Goal: Task Accomplishment & Management: Complete application form

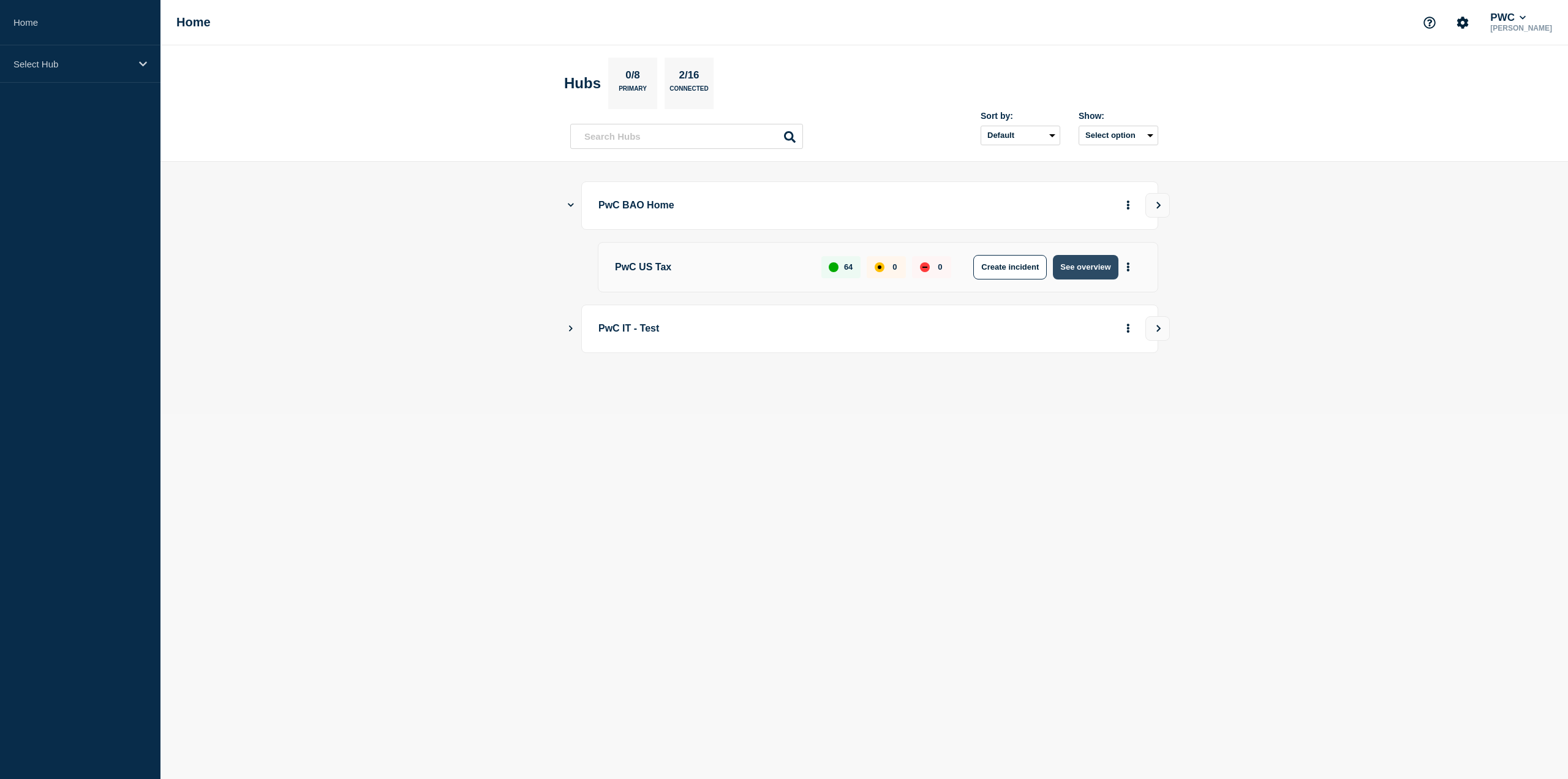
click at [1065, 266] on button "See overview" at bounding box center [1085, 267] width 65 height 24
click at [573, 205] on icon "Show Connected Hubs" at bounding box center [570, 204] width 8 height 6
click at [1095, 255] on button "See overview" at bounding box center [1085, 267] width 65 height 24
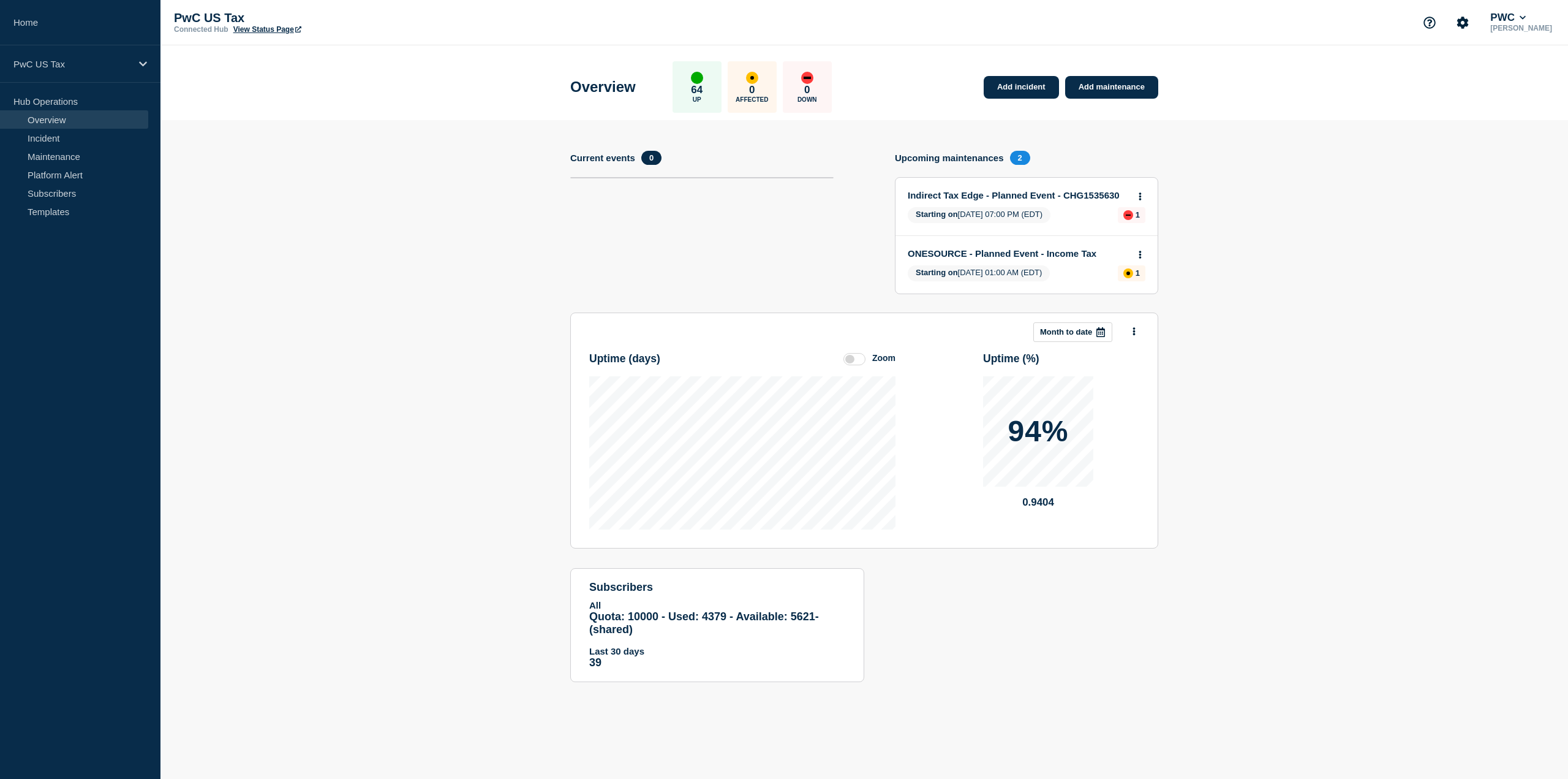
click at [1255, 275] on section "Add incident Add maintenance Current events 0 Upcoming maintenances 2 Indirect …" at bounding box center [864, 410] width 1408 height 580
click at [1141, 81] on link "Add maintenance" at bounding box center [1112, 87] width 93 height 22
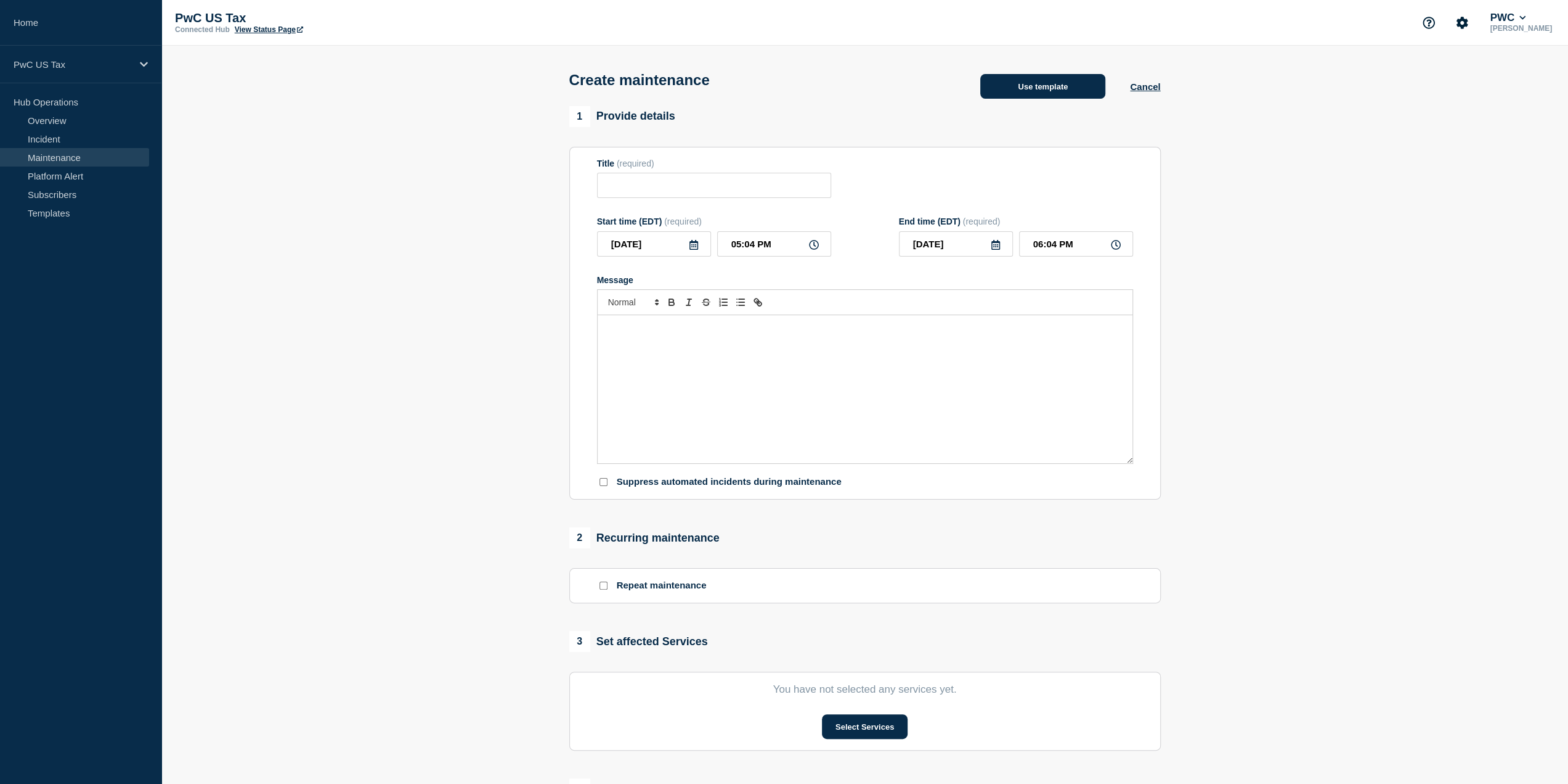
click at [1081, 85] on button "Use template" at bounding box center [1043, 86] width 125 height 24
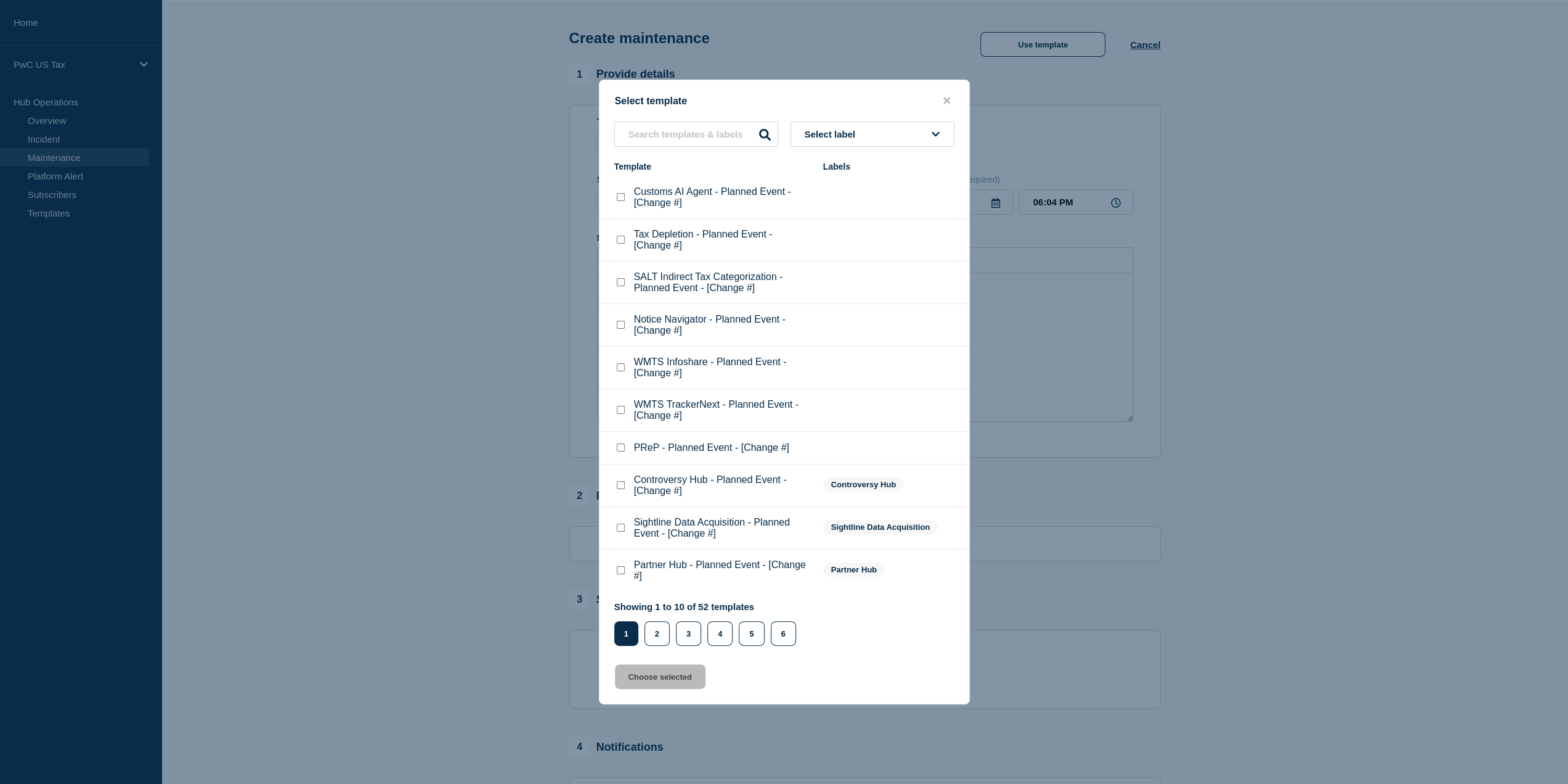
scroll to position [61, 0]
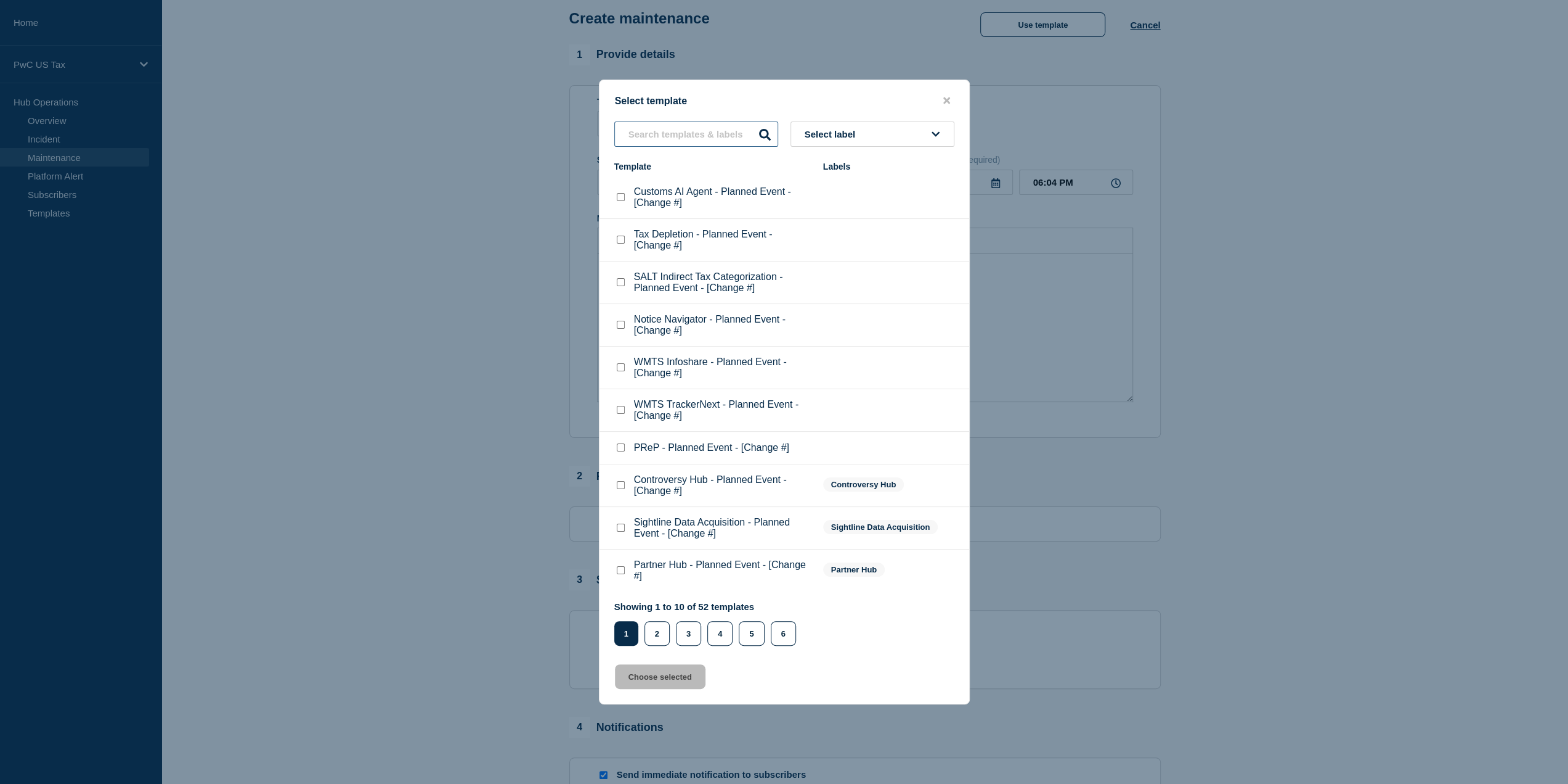
click at [713, 126] on input "text" at bounding box center [696, 134] width 164 height 25
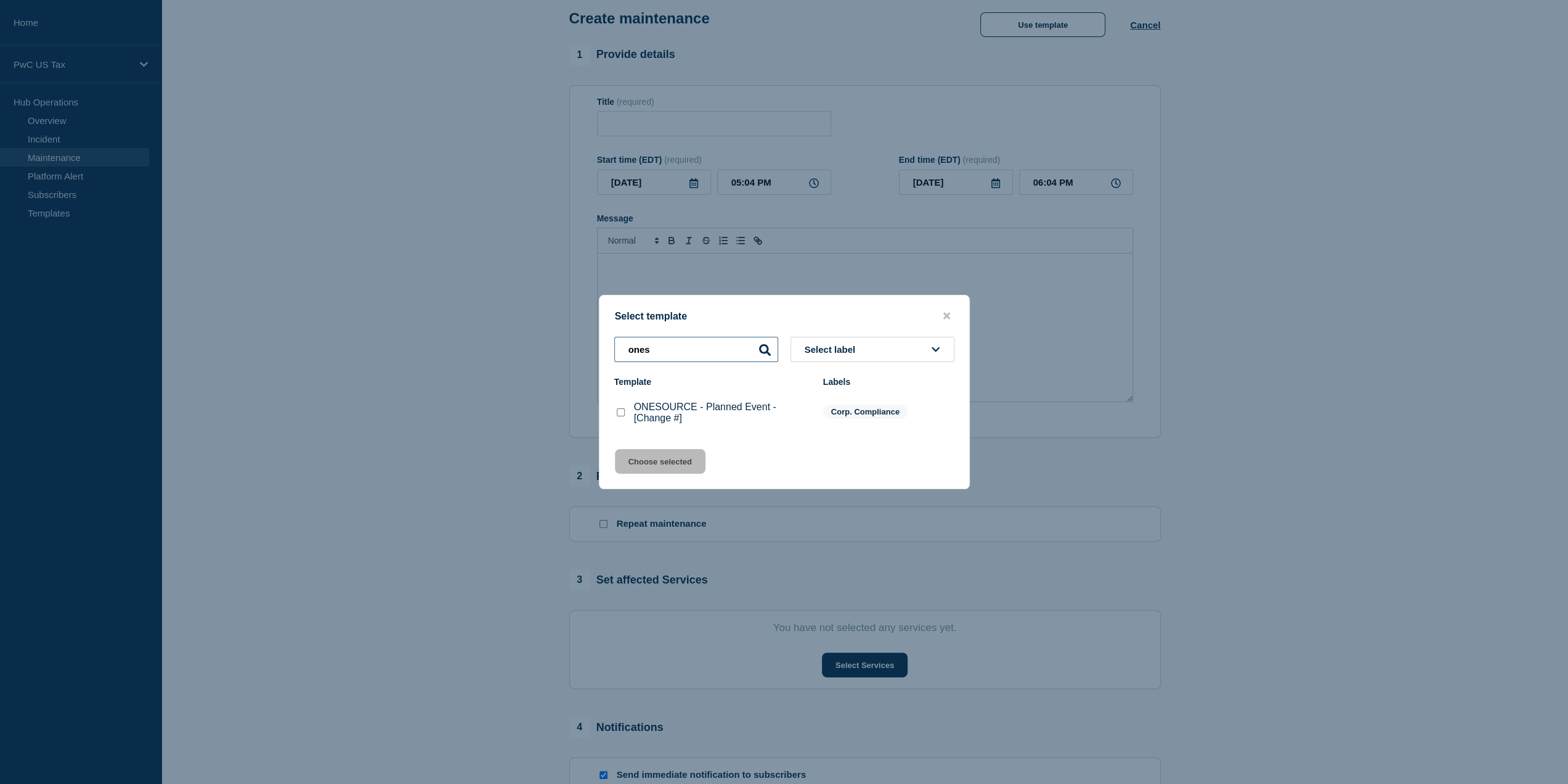
type input "ones"
click at [618, 410] on checkbox"] "ONESOURCE - Planned Event - [Change #] checkbox" at bounding box center [621, 412] width 8 height 8
checkbox checkbox"] "true"
click at [634, 481] on div "Select template ones Select label Template Labels ONESOURCE - Planned Event - […" at bounding box center [784, 392] width 371 height 195
click at [645, 460] on button "Choose selected" at bounding box center [660, 460] width 91 height 24
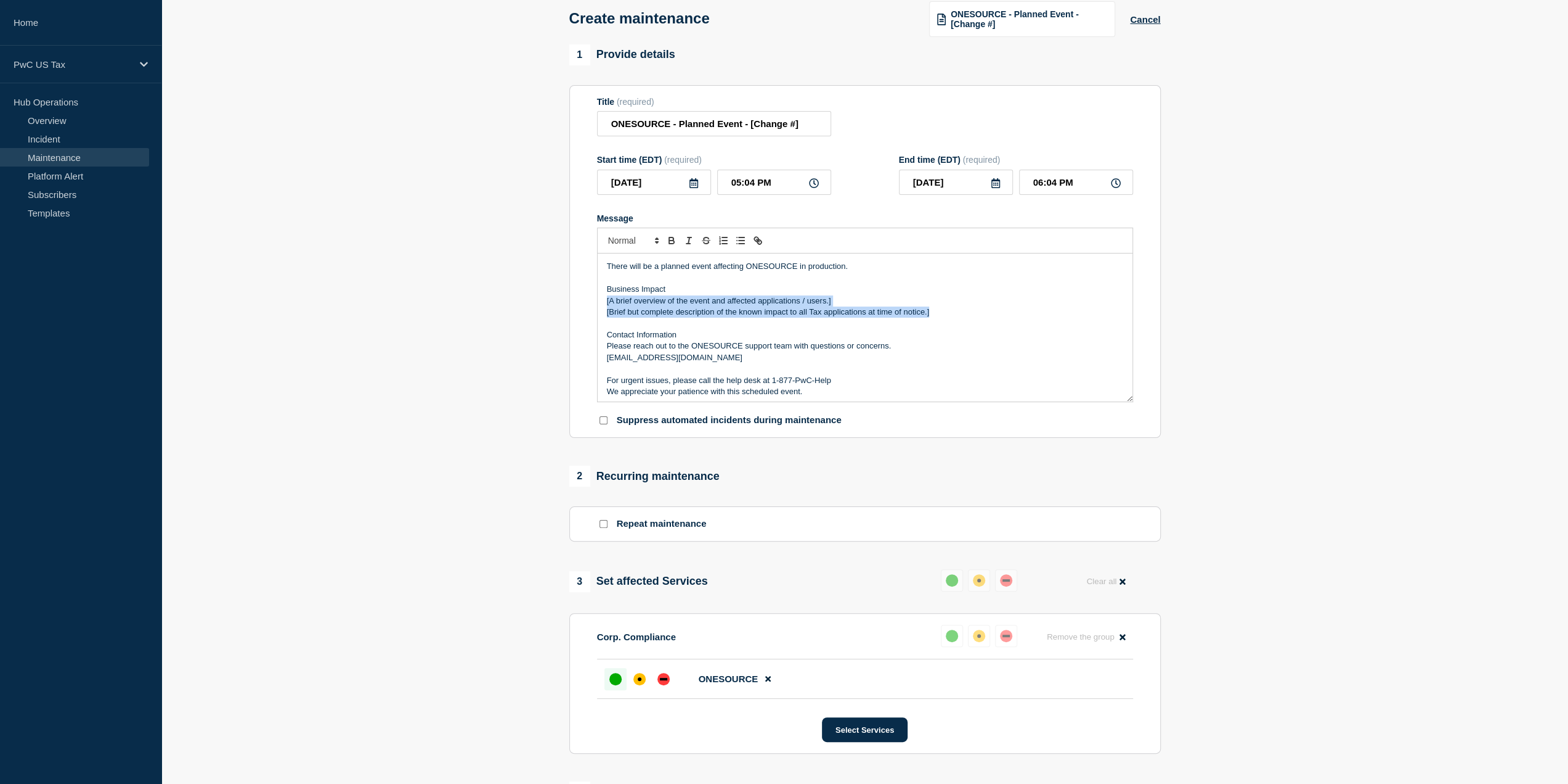
drag, startPoint x: 946, startPoint y: 313, endPoint x: 606, endPoint y: 300, distance: 340.2
click at [606, 300] on div "There will be a planned event affecting ONESOURCE in production. Business Impac…" at bounding box center [866, 327] width 535 height 148
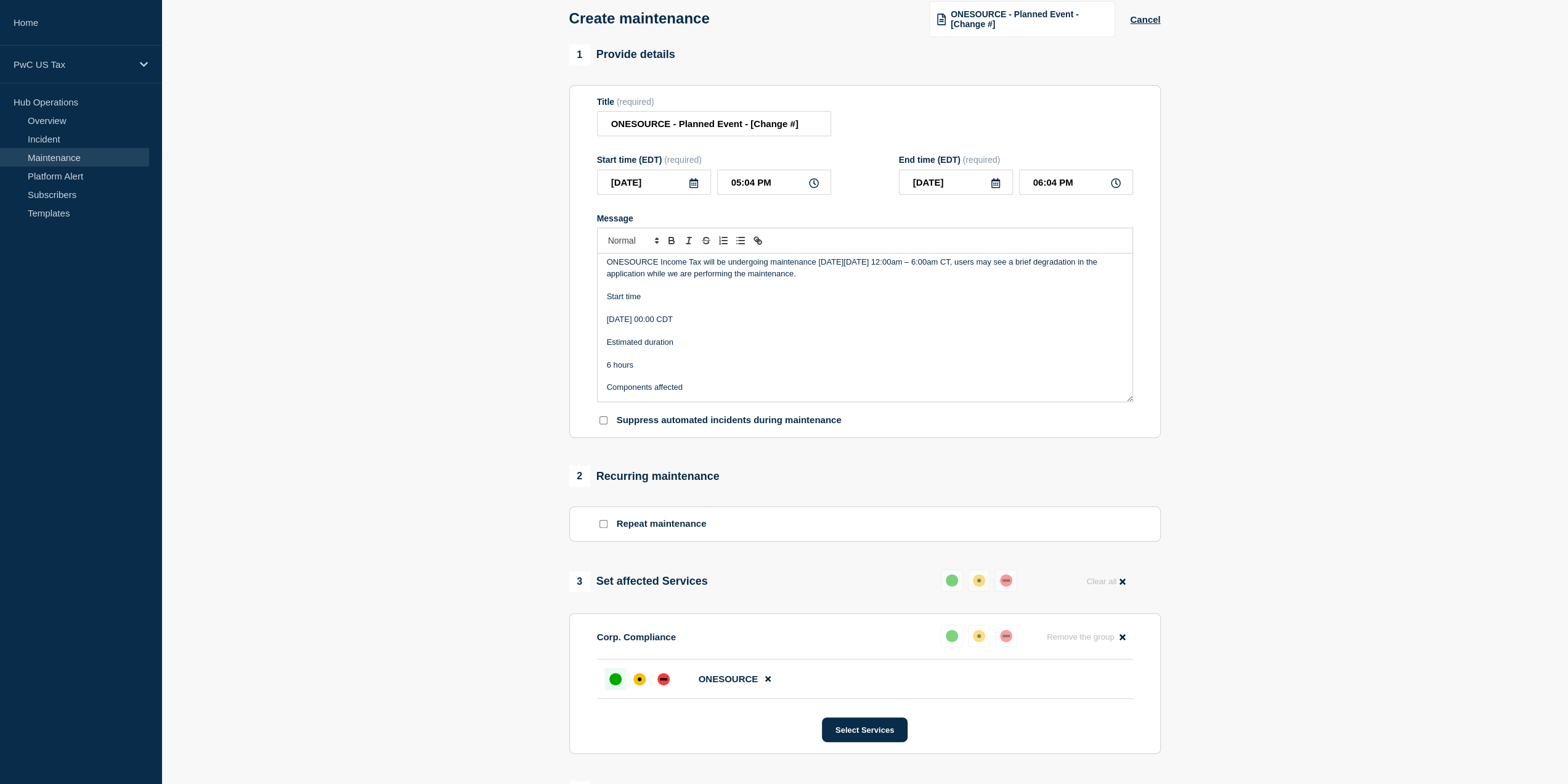
scroll to position [0, 0]
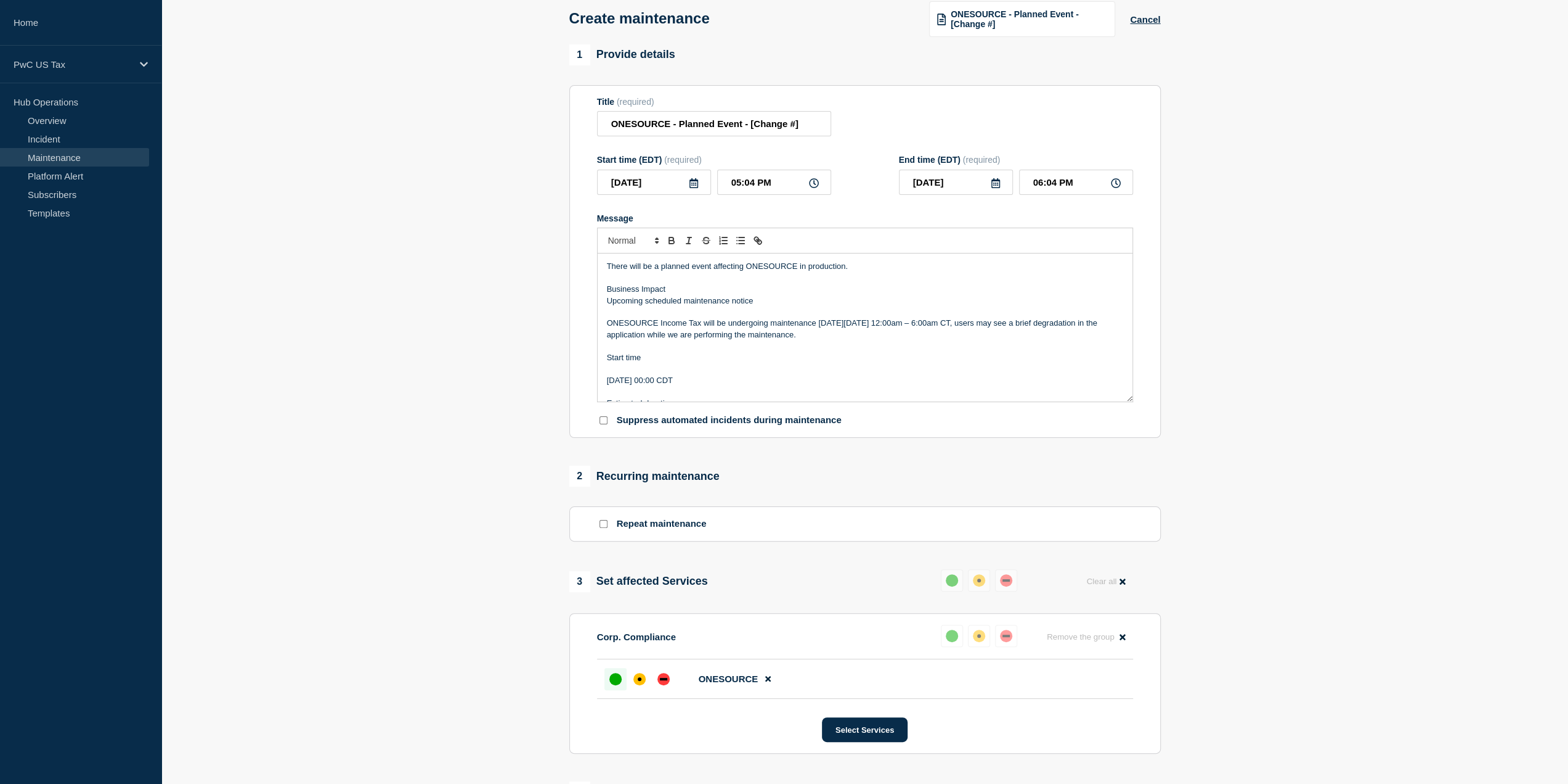
click at [675, 354] on p "Start time" at bounding box center [865, 358] width 516 height 11
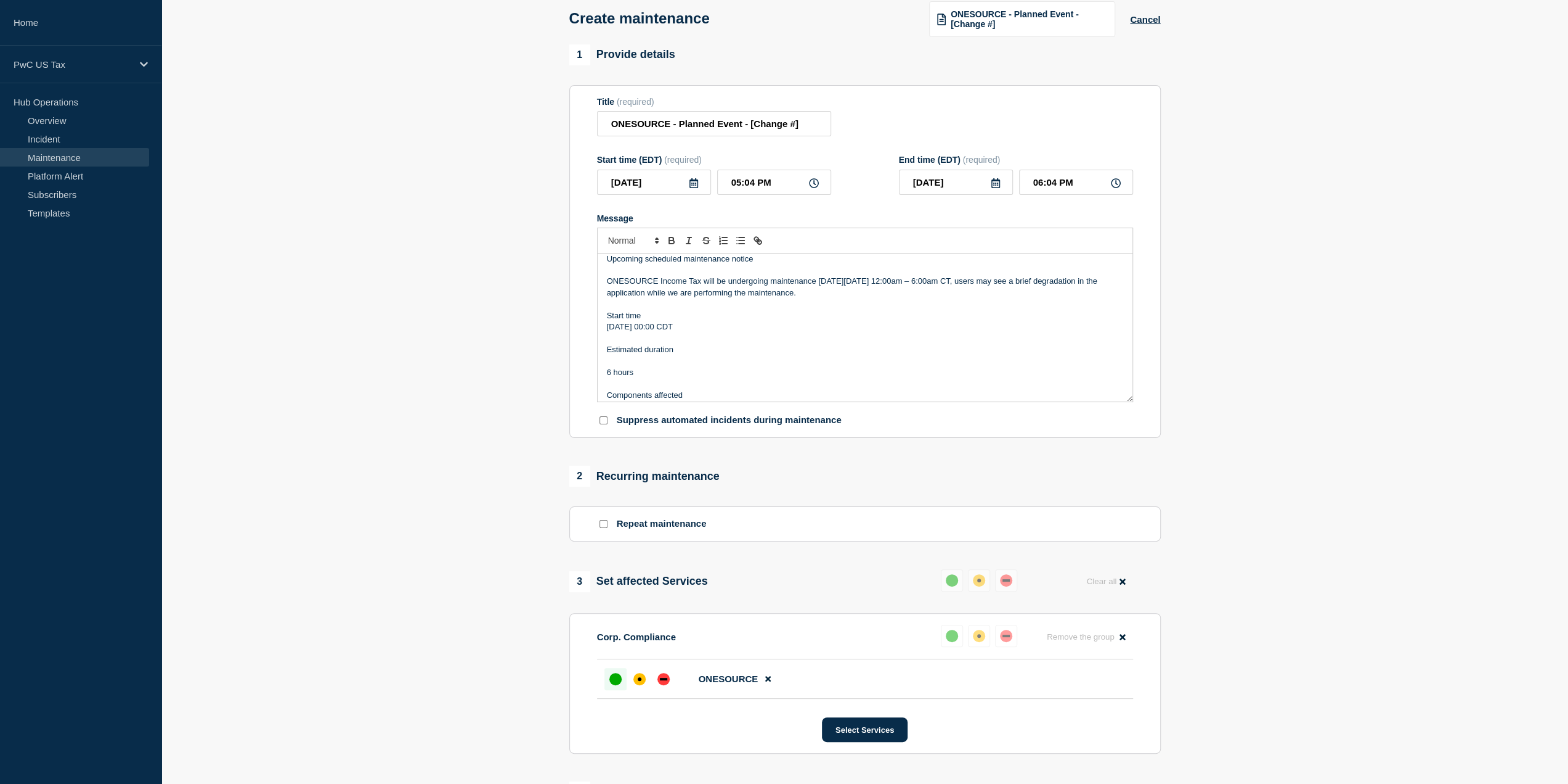
scroll to position [61, 0]
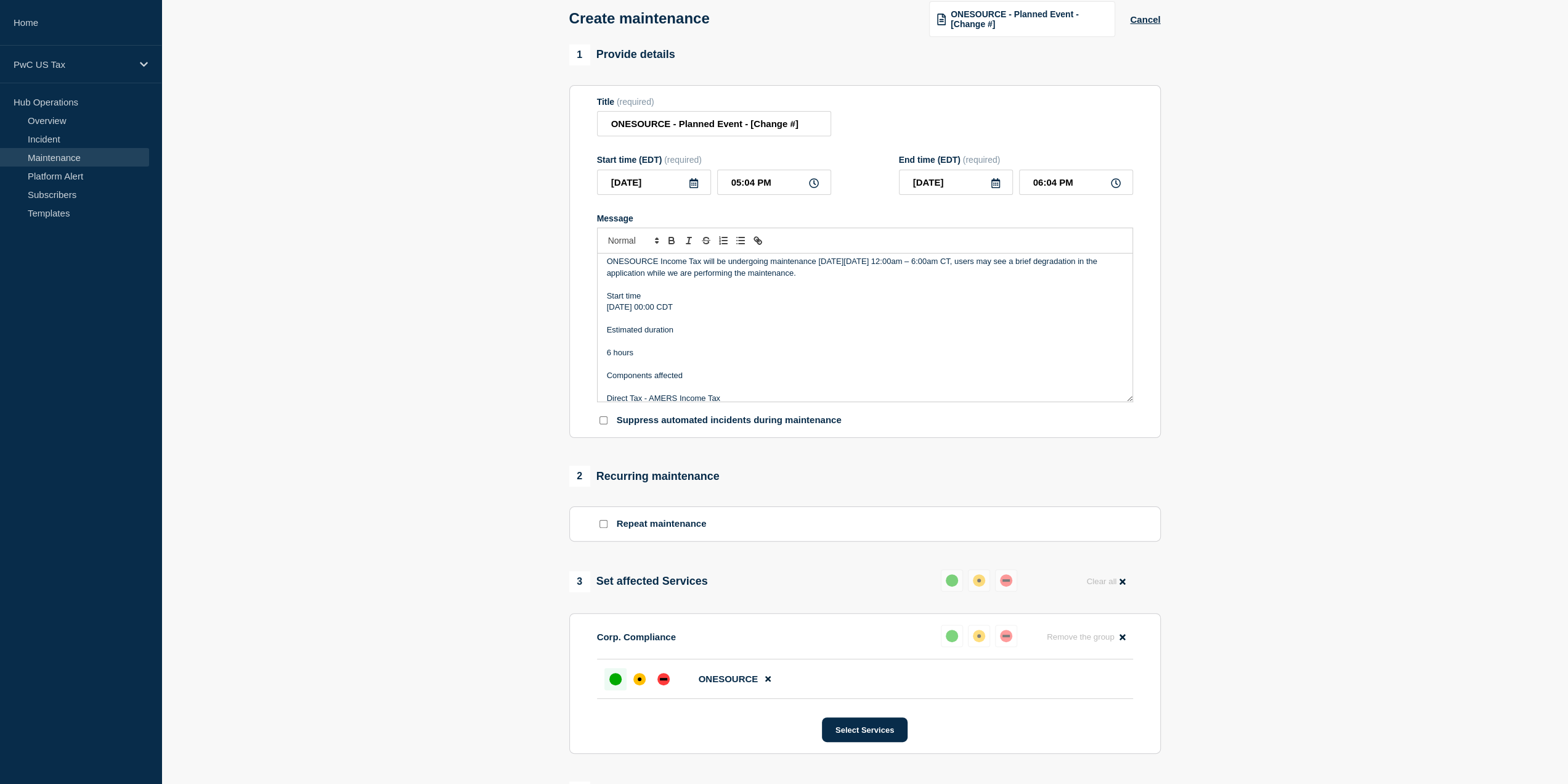
click at [707, 331] on p "Estimated duration" at bounding box center [865, 330] width 516 height 11
click at [695, 373] on p "Message" at bounding box center [865, 376] width 516 height 11
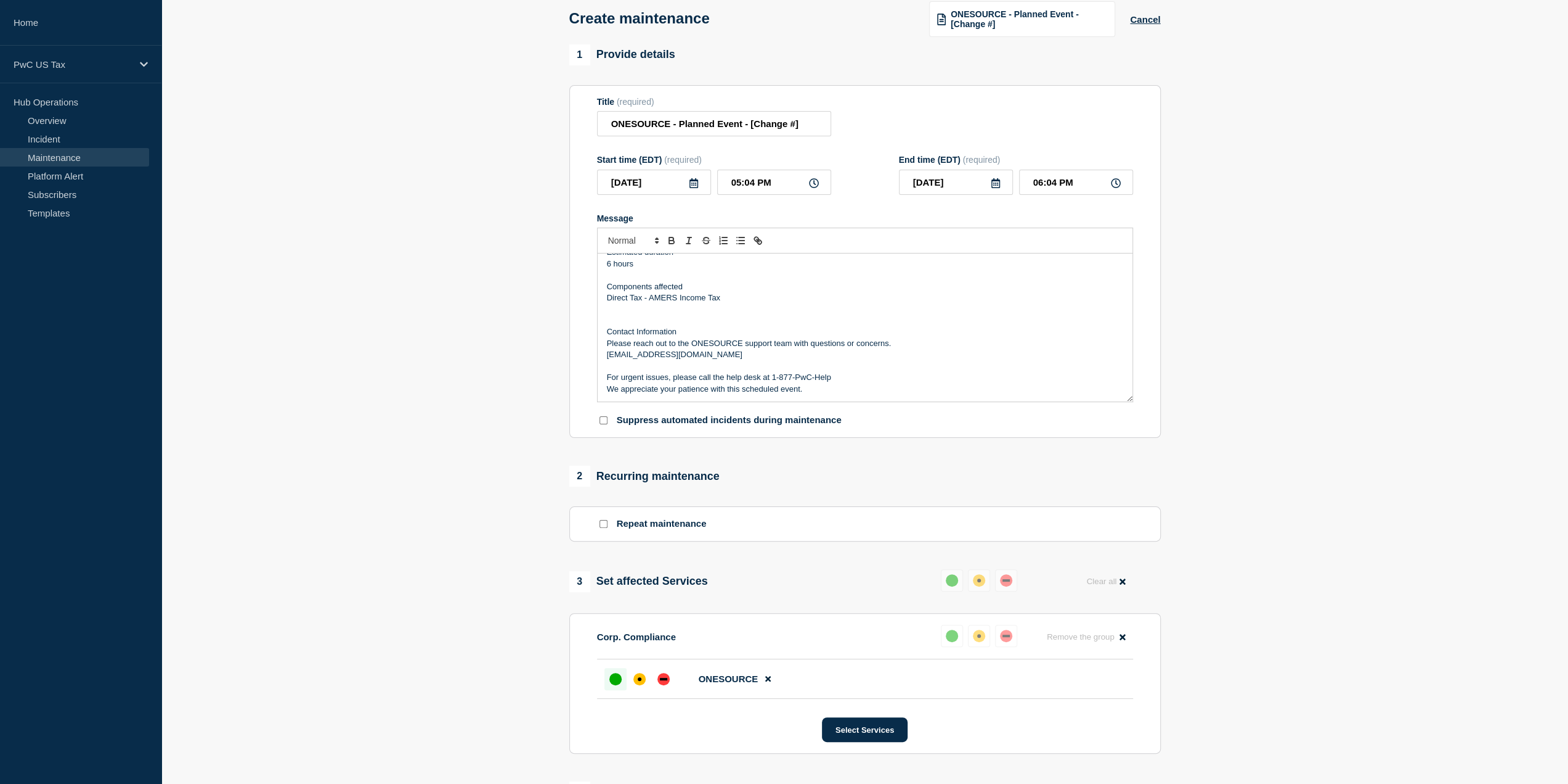
click at [719, 312] on p "Message" at bounding box center [865, 309] width 516 height 11
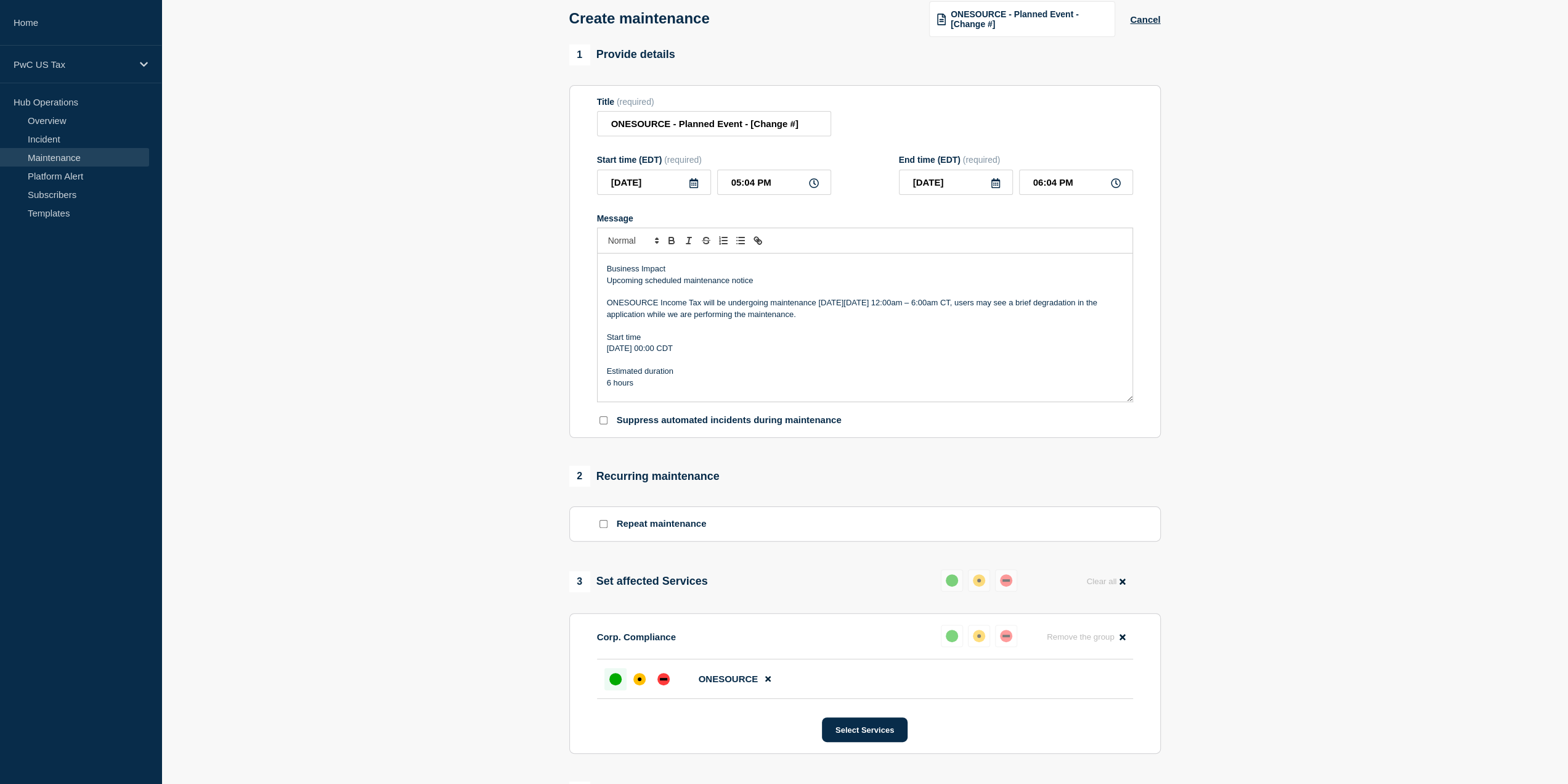
scroll to position [0, 0]
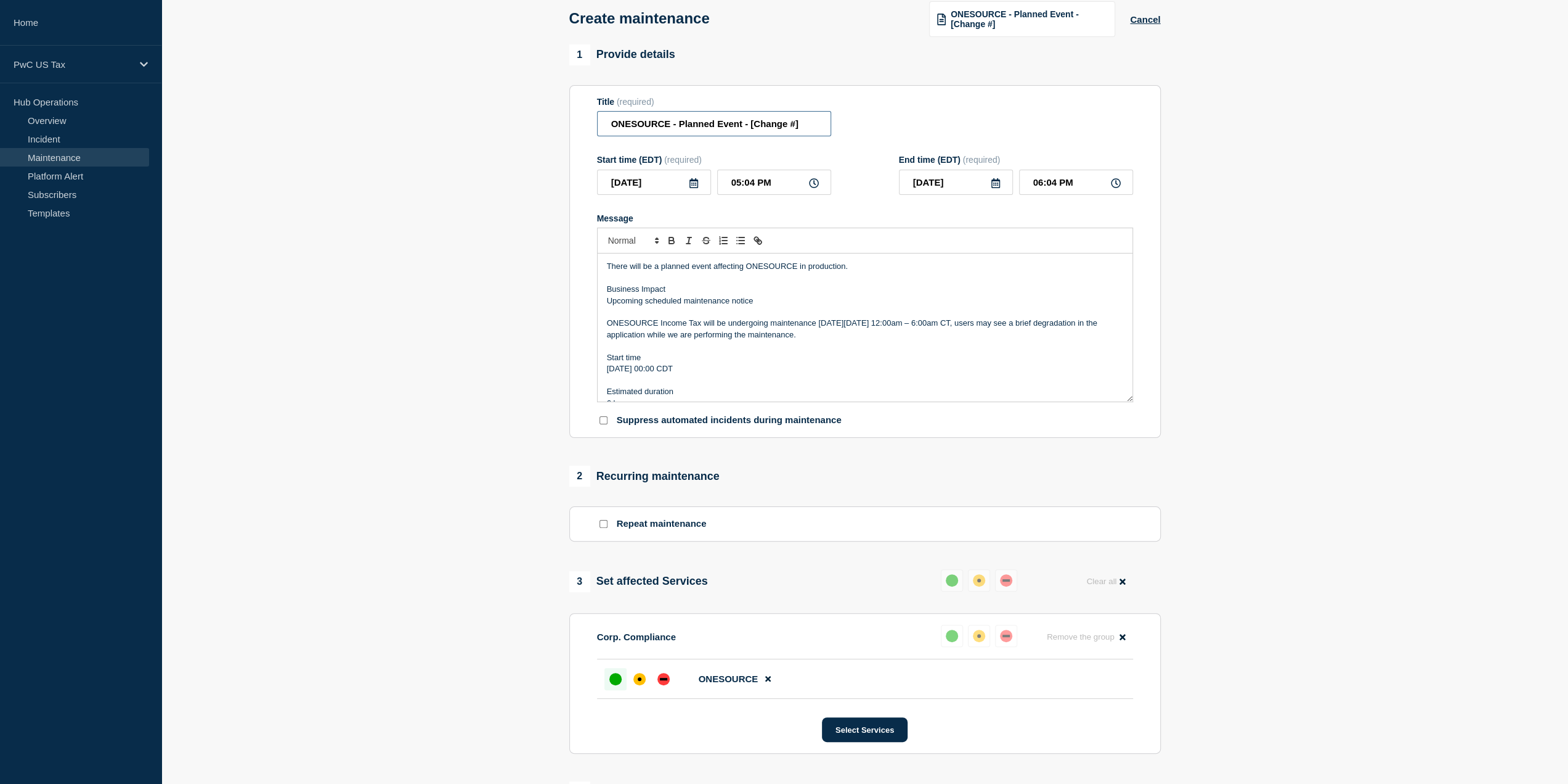
drag, startPoint x: 752, startPoint y: 132, endPoint x: 866, endPoint y: 123, distance: 114.4
click at [866, 123] on div "Title (required) ONESOURCE - Planned Event - [Change #]" at bounding box center [865, 116] width 536 height 40
type input "ONESOURCE - Planned Event - Income Tax"
click at [797, 269] on p "There will be a planned event affecting ONESOURCE in production." at bounding box center [865, 266] width 516 height 11
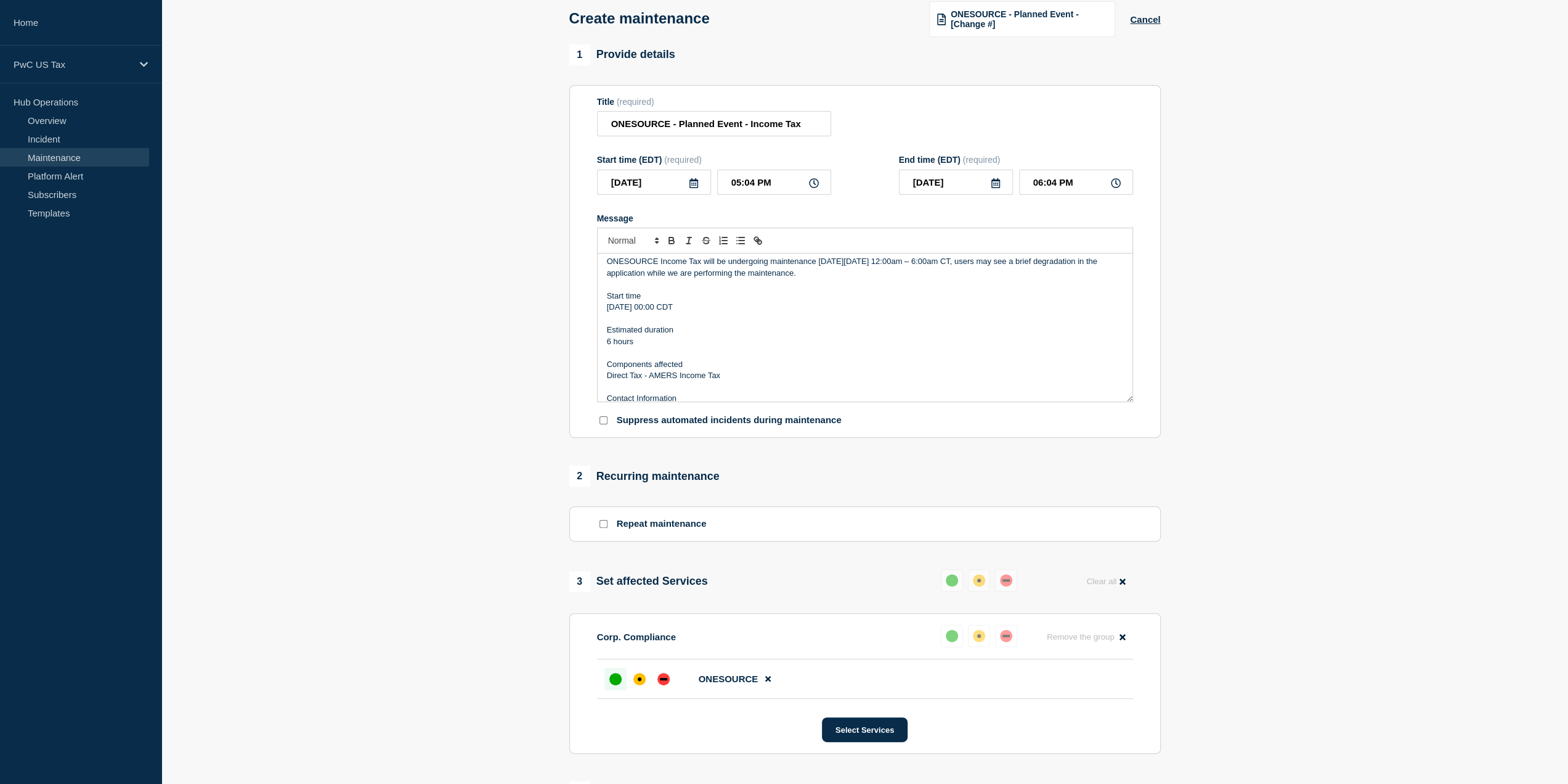
click at [694, 187] on icon at bounding box center [694, 183] width 9 height 10
click at [615, 331] on div "28" at bounding box center [611, 337] width 17 height 17
type input "[DATE]"
click at [722, 187] on input "05:04 PM" at bounding box center [774, 182] width 114 height 25
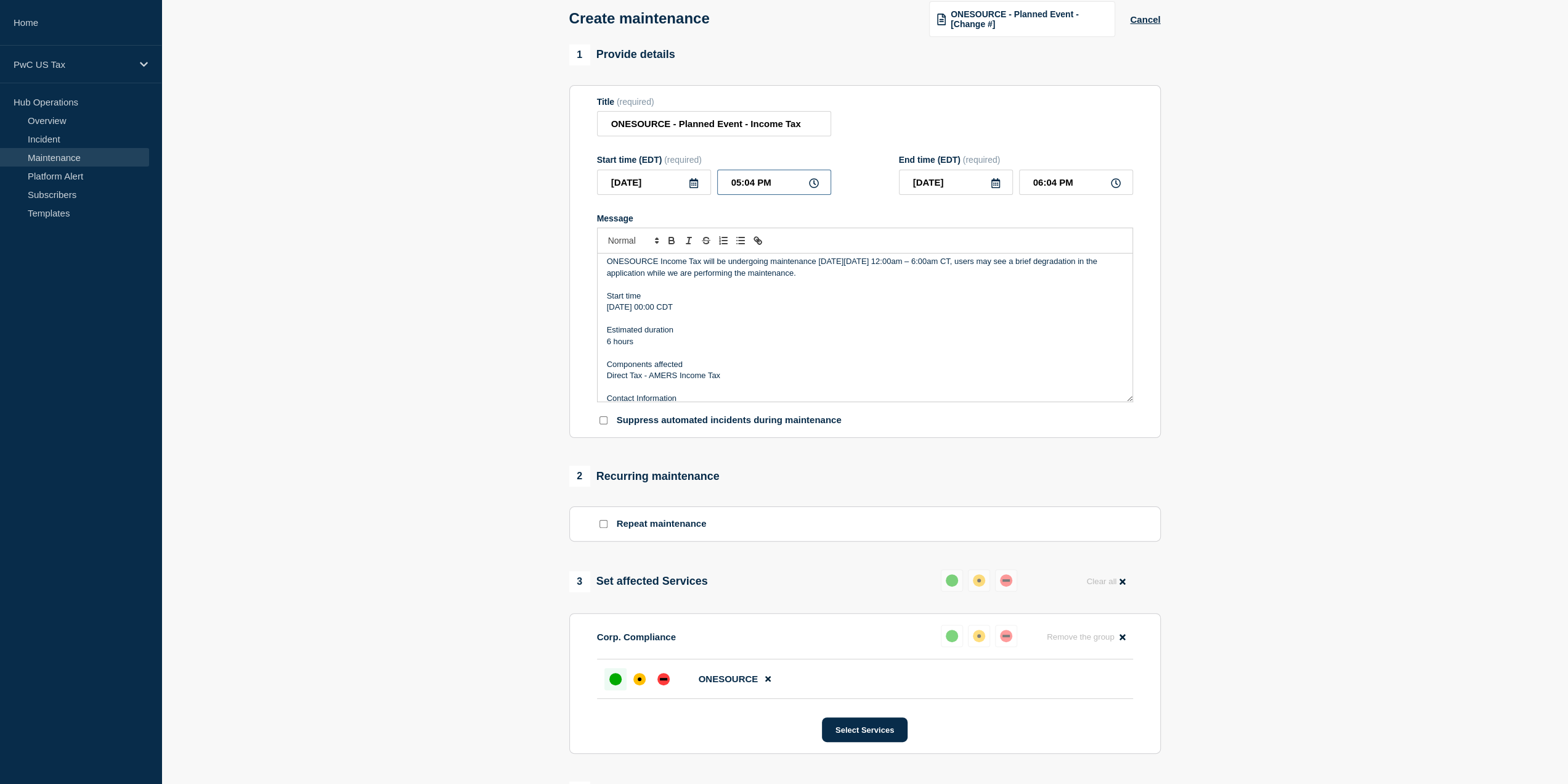
type input "01:04 PM"
type input "02:04 PM"
type input "01:00 PM"
type input "02:00 PM"
type input "01:00 AM"
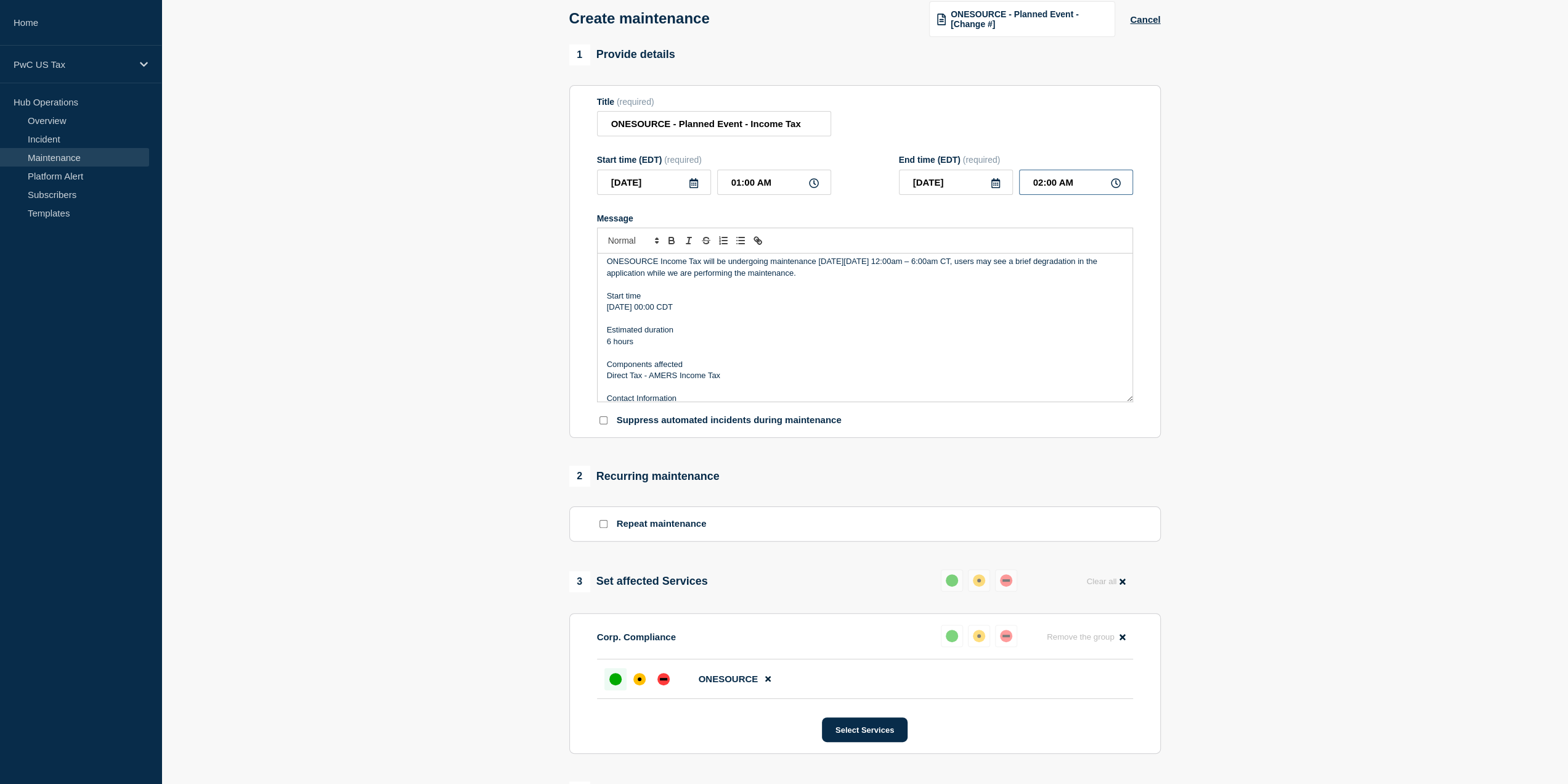
click at [1030, 190] on input "02:00 AM" at bounding box center [1076, 182] width 114 height 25
type input "07:00 AM"
click at [954, 331] on p "Estimated duration" at bounding box center [865, 330] width 516 height 11
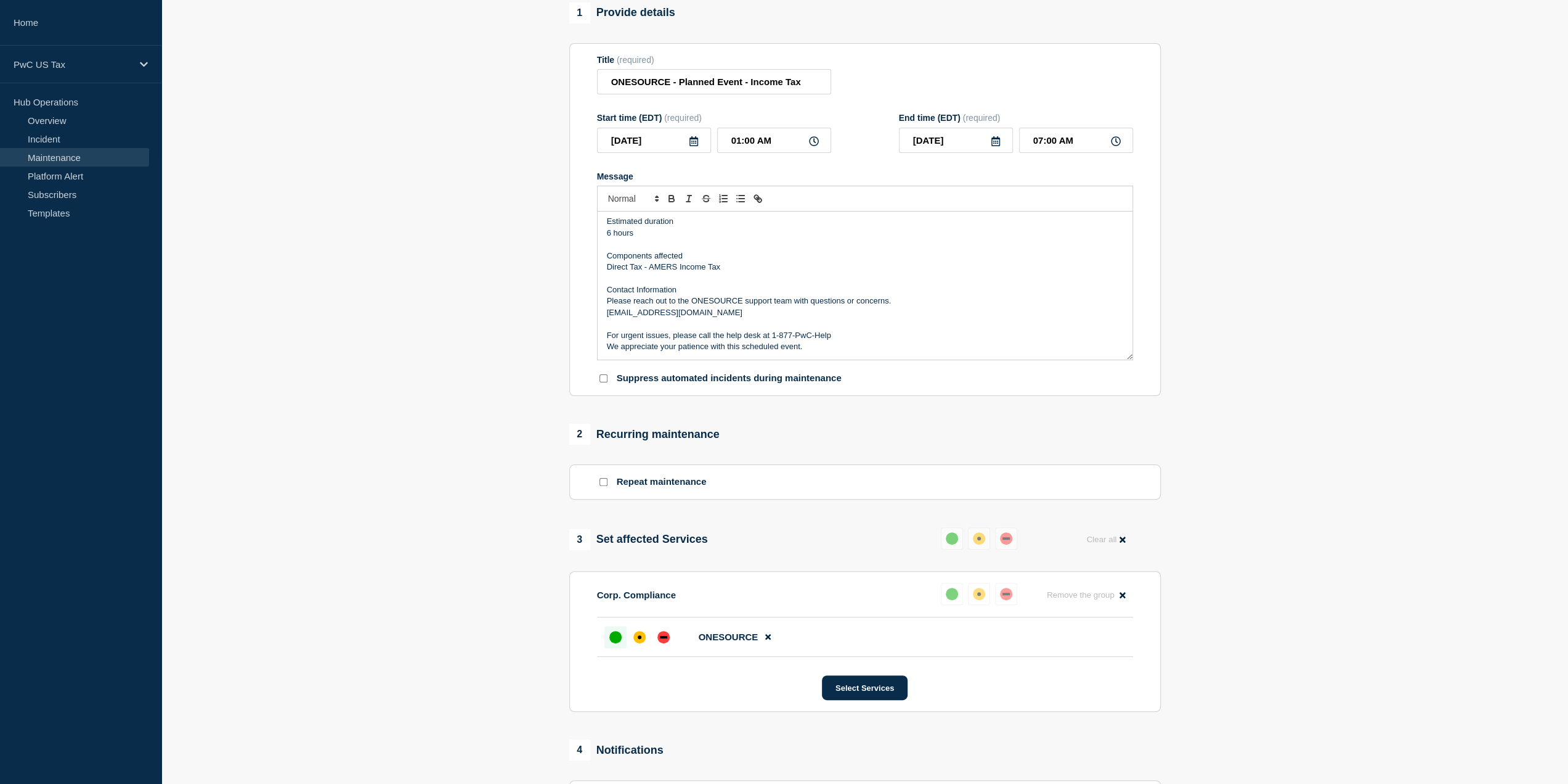
scroll to position [123, 0]
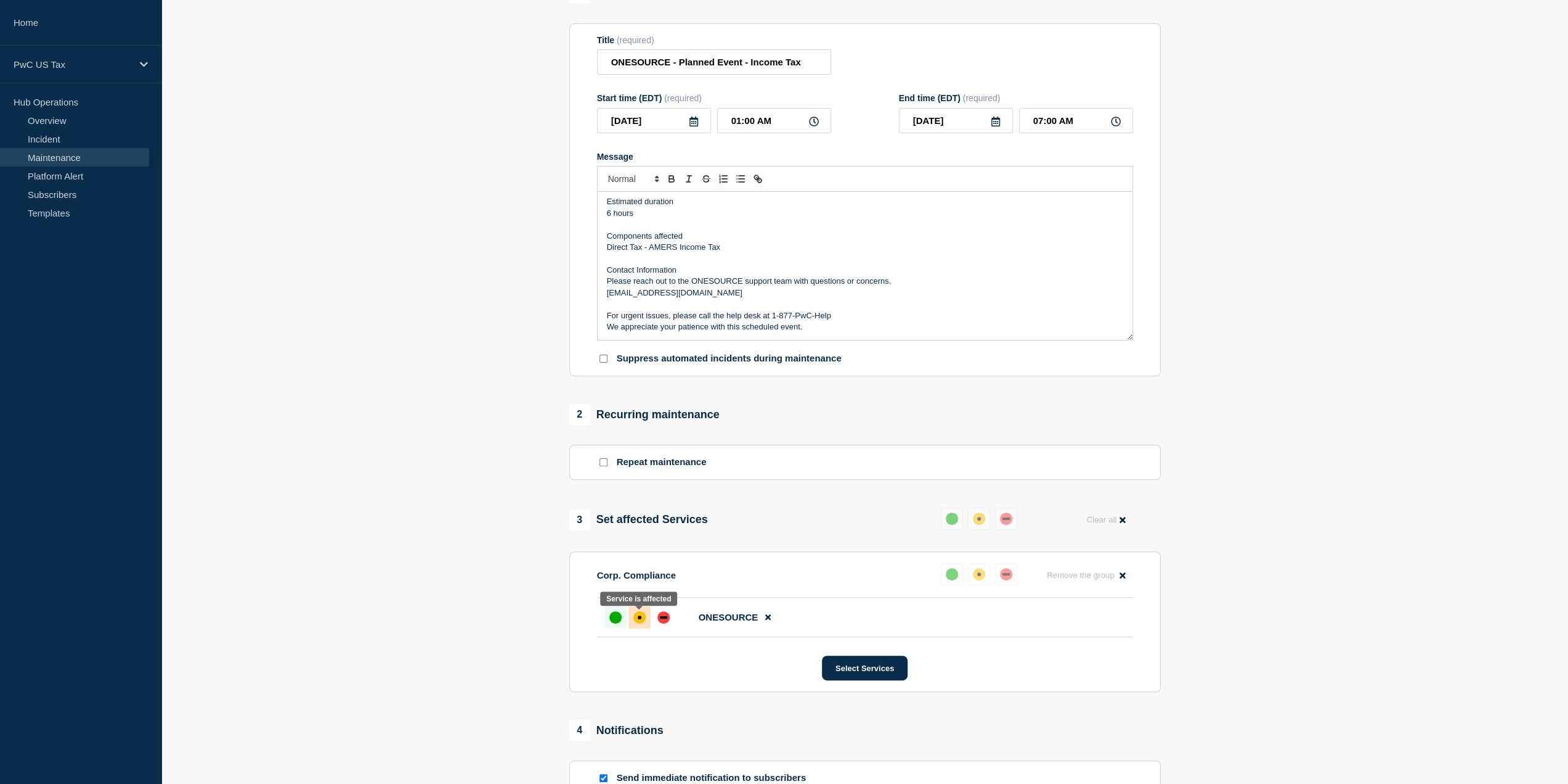
click at [635, 611] on div at bounding box center [639, 617] width 23 height 23
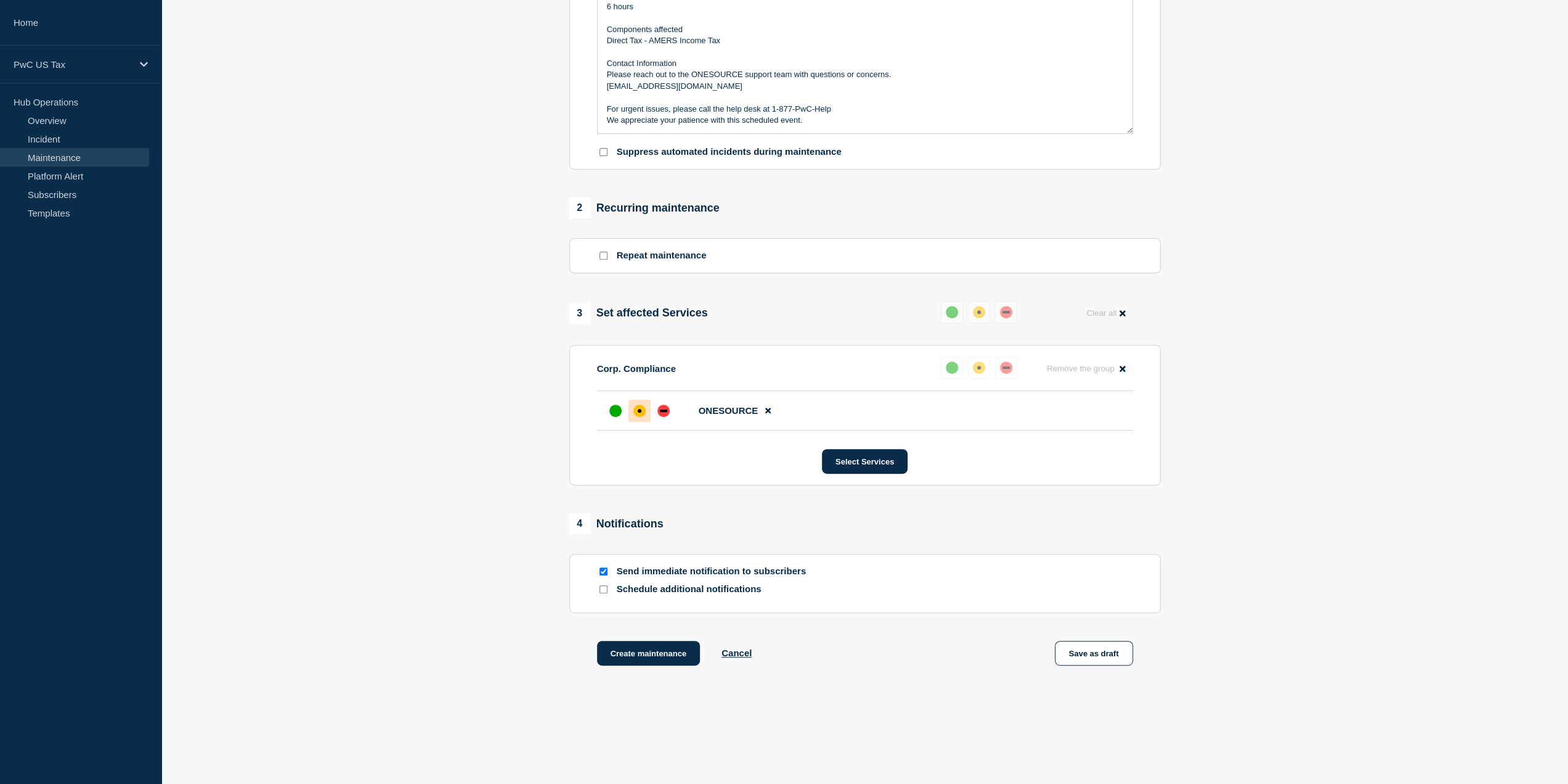
scroll to position [355, 0]
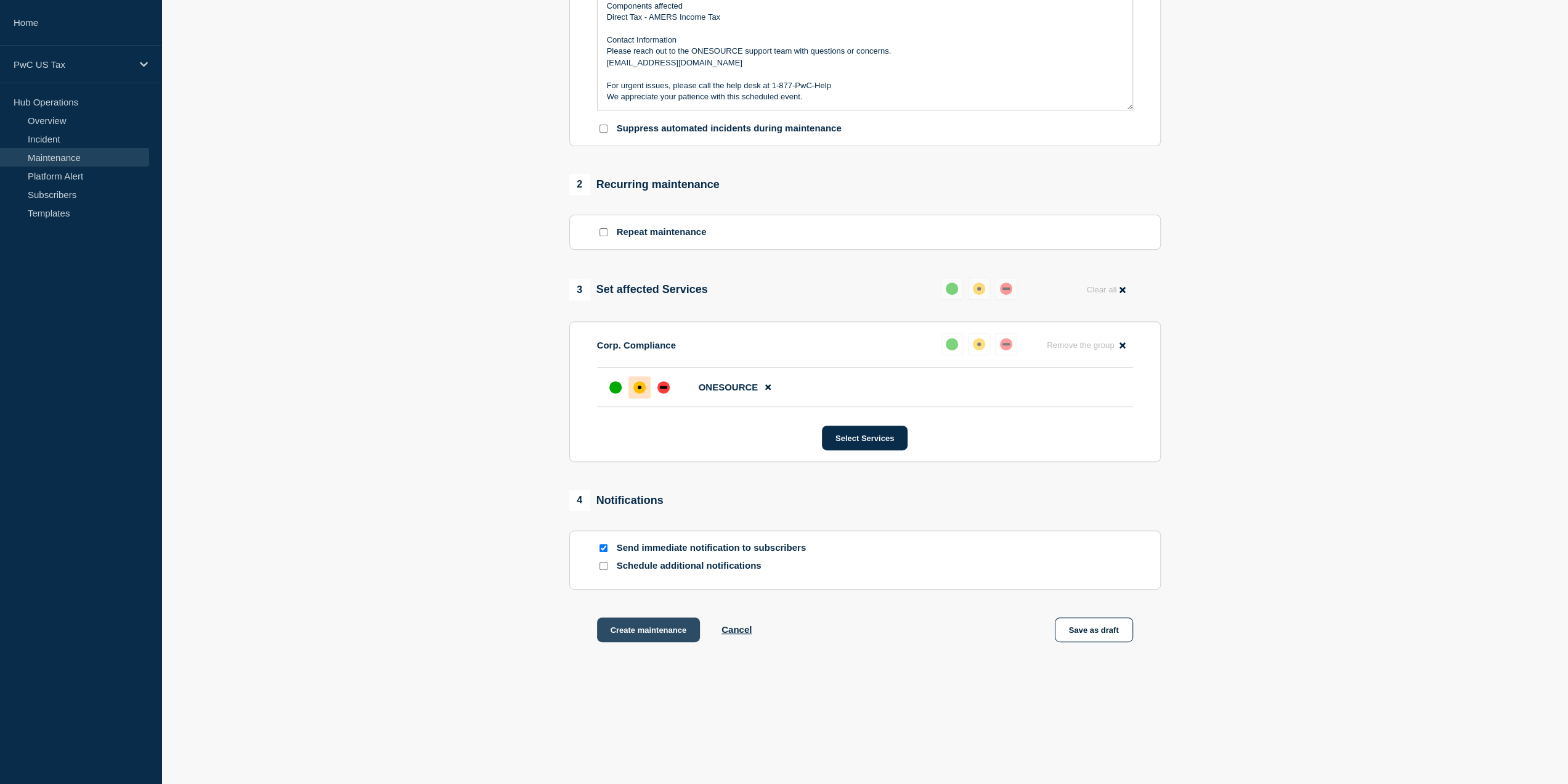
click at [649, 627] on button "Create maintenance" at bounding box center [648, 629] width 104 height 24
